Goal: Information Seeking & Learning: Find specific fact

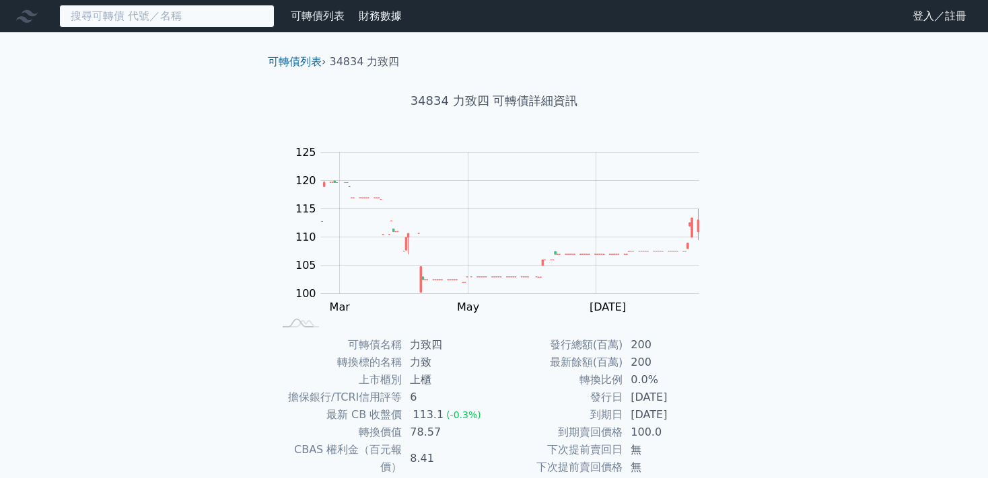
click at [165, 15] on input at bounding box center [166, 16] width 215 height 23
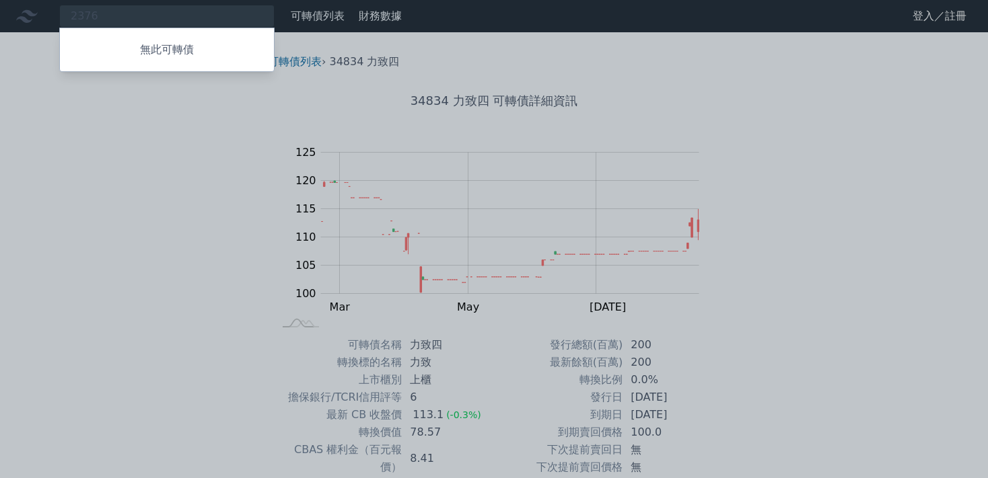
drag, startPoint x: 108, startPoint y: 9, endPoint x: 57, endPoint y: 9, distance: 51.8
click at [57, 9] on div at bounding box center [494, 239] width 988 height 478
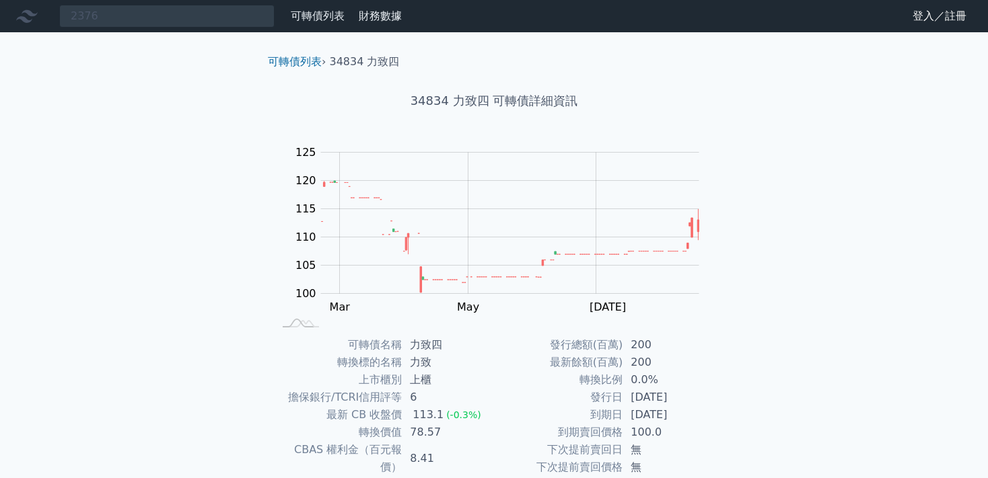
click at [137, 106] on div "2376 無此可轉債 可轉債列表 財務數據 可轉債列表 財務數據 登入／註冊 登入／註冊 可轉債列表 › 34834 力致四 34834 力致四 可轉債詳細資…" at bounding box center [494, 320] width 988 height 641
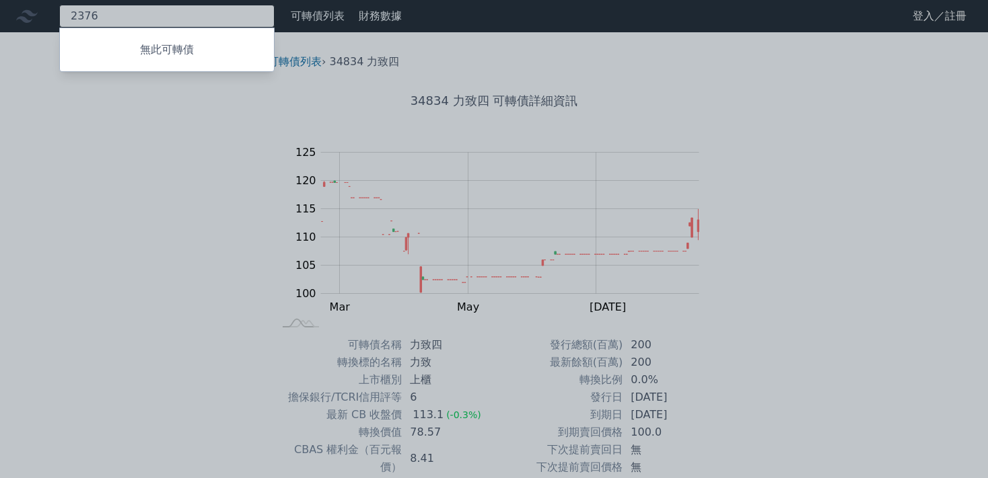
click at [106, 20] on input "2376" at bounding box center [166, 16] width 215 height 23
drag, startPoint x: 98, startPoint y: 11, endPoint x: 83, endPoint y: 12, distance: 14.8
click at [83, 12] on div at bounding box center [494, 239] width 988 height 478
click at [96, 13] on input "2376" at bounding box center [166, 16] width 215 height 23
type input "2"
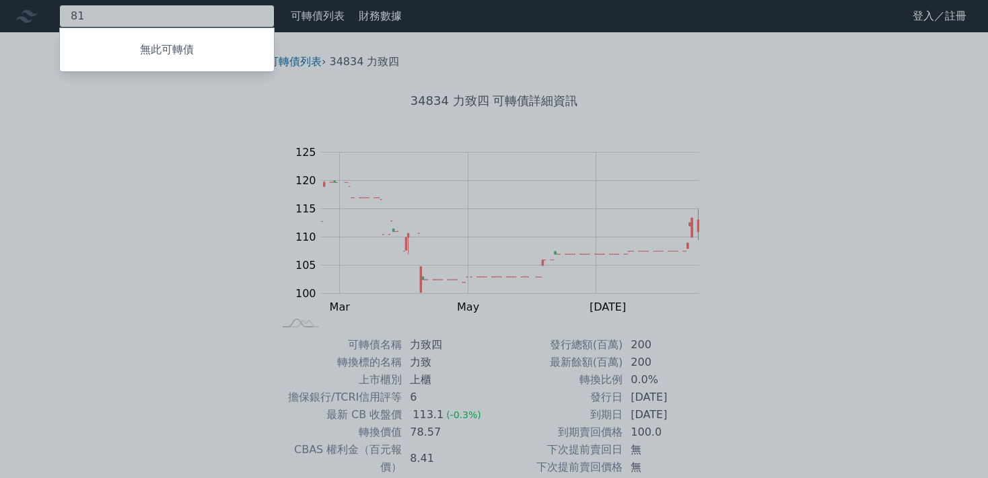
type input "8"
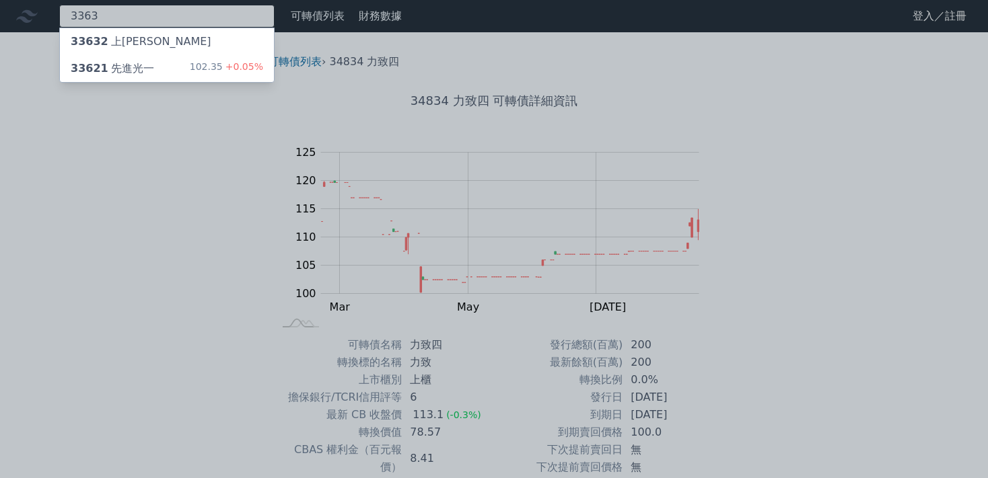
type input "3363"
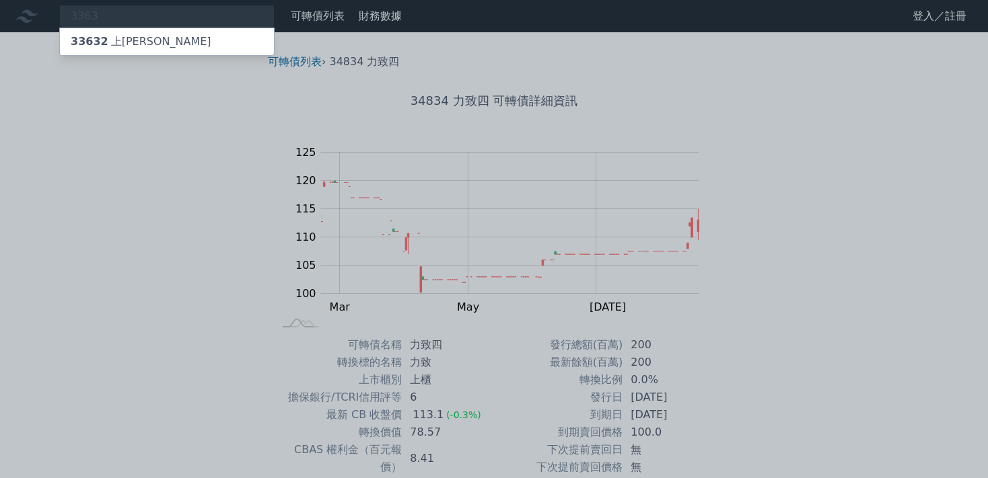
click at [112, 45] on div "33632 上[PERSON_NAME]" at bounding box center [141, 42] width 141 height 16
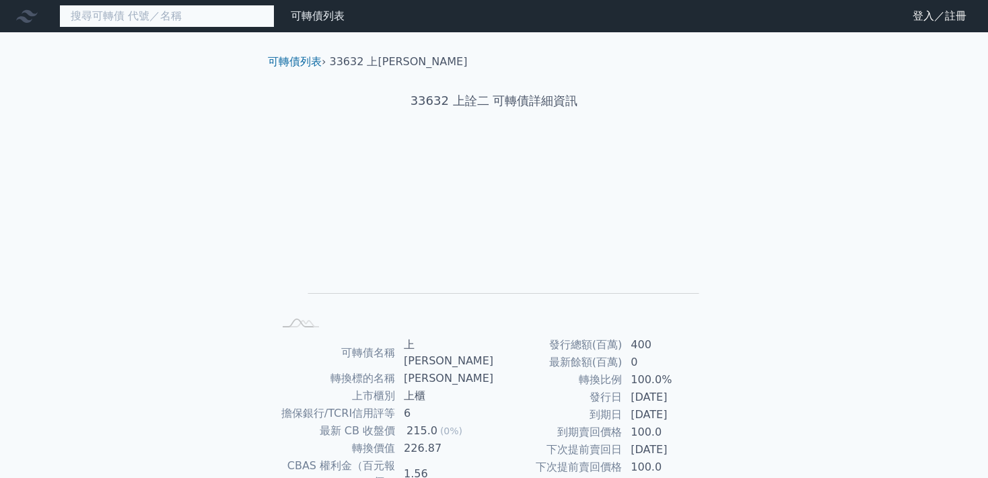
click at [116, 20] on input at bounding box center [166, 16] width 215 height 23
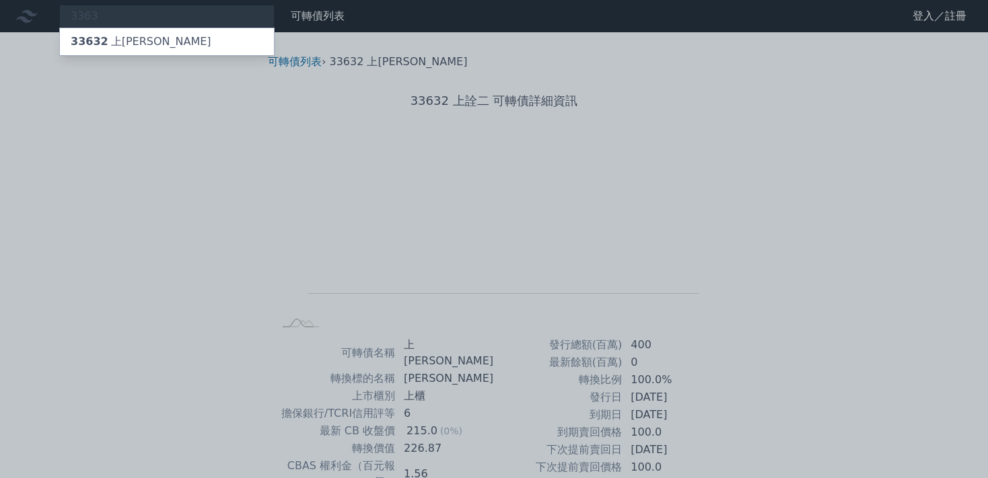
drag, startPoint x: 100, startPoint y: 12, endPoint x: 57, endPoint y: 9, distance: 42.5
click at [57, 9] on div at bounding box center [494, 239] width 988 height 478
click at [98, 17] on input "3363" at bounding box center [166, 16] width 215 height 23
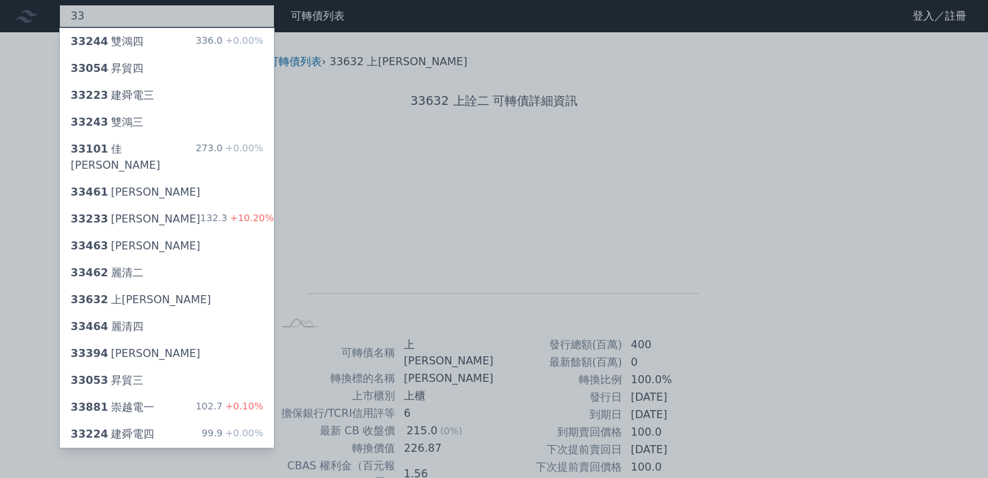
type input "3"
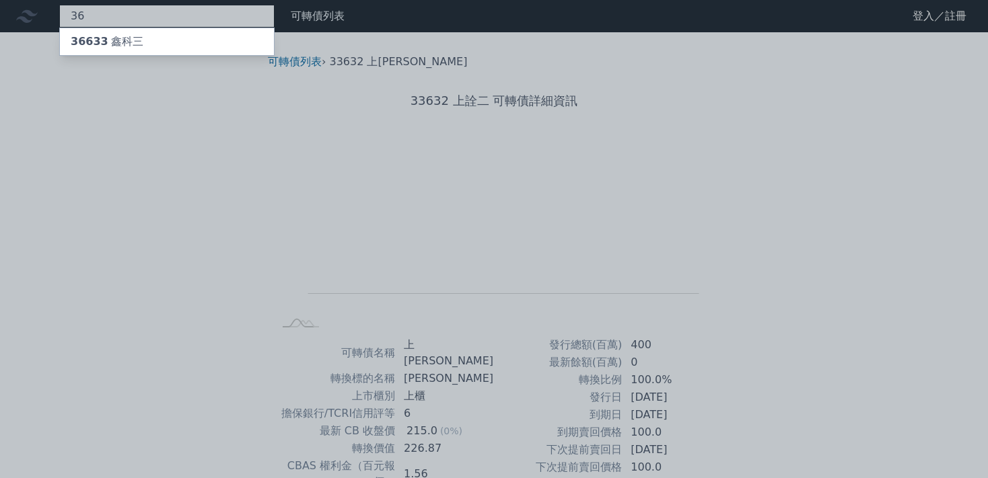
type input "3"
type input "6"
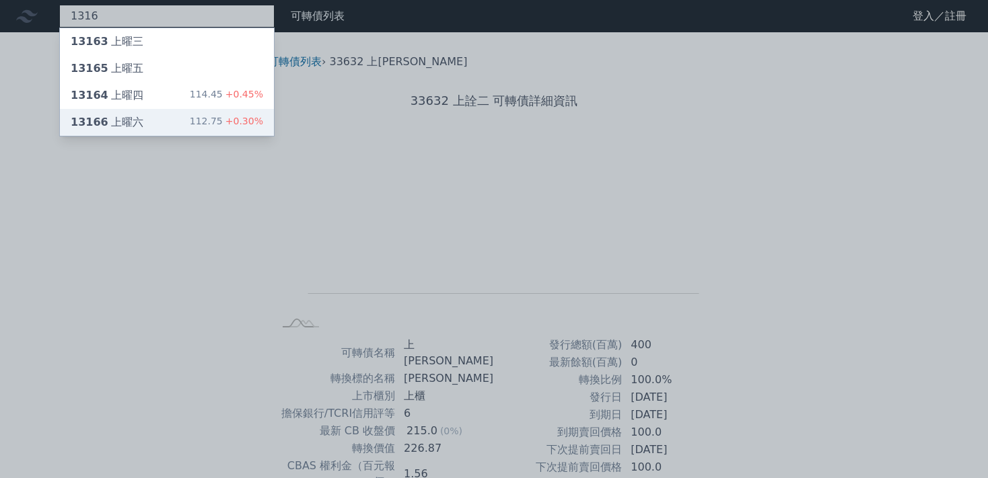
type input "1316"
click at [100, 122] on span "13166" at bounding box center [90, 122] width 38 height 13
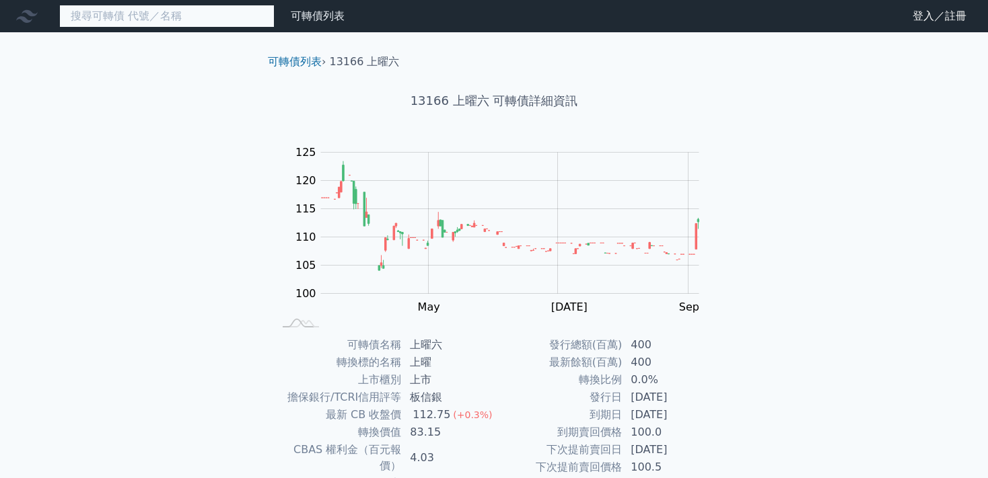
click at [115, 15] on input at bounding box center [166, 16] width 215 height 23
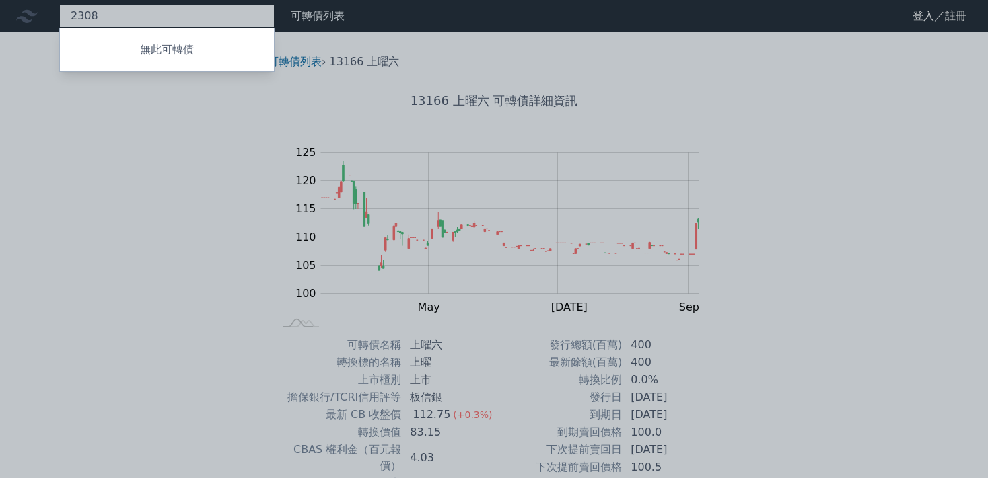
type input "2308"
